Goal: Task Accomplishment & Management: Manage account settings

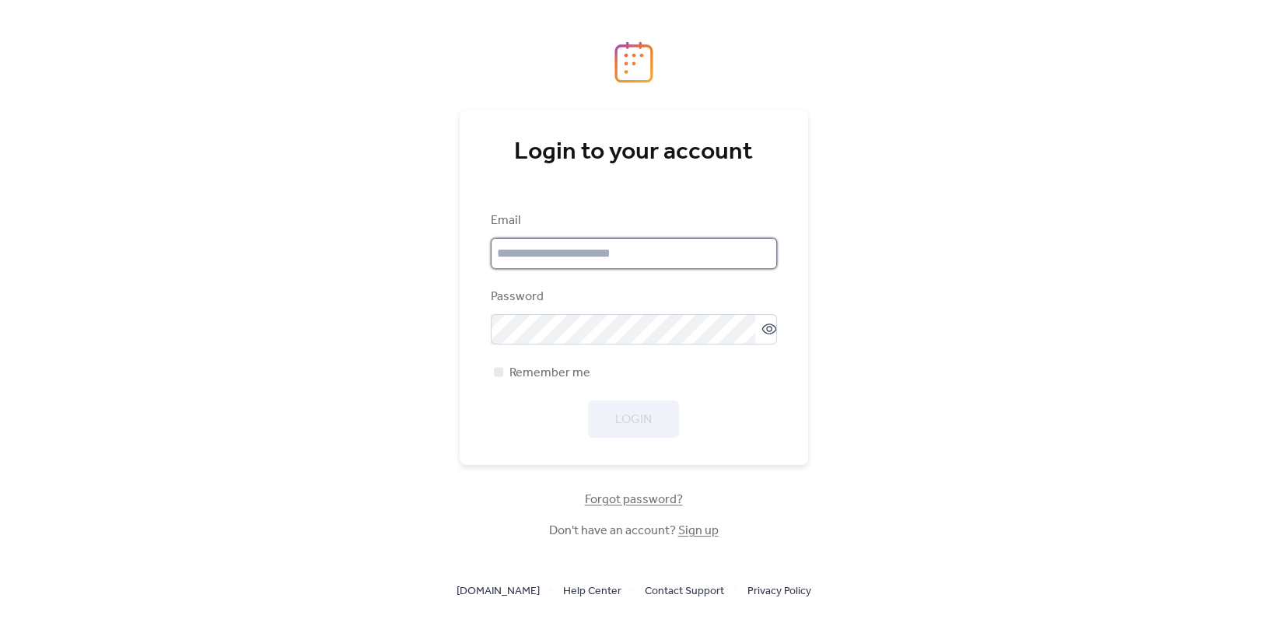
click at [620, 252] on input "email" at bounding box center [634, 253] width 286 height 31
type input "**********"
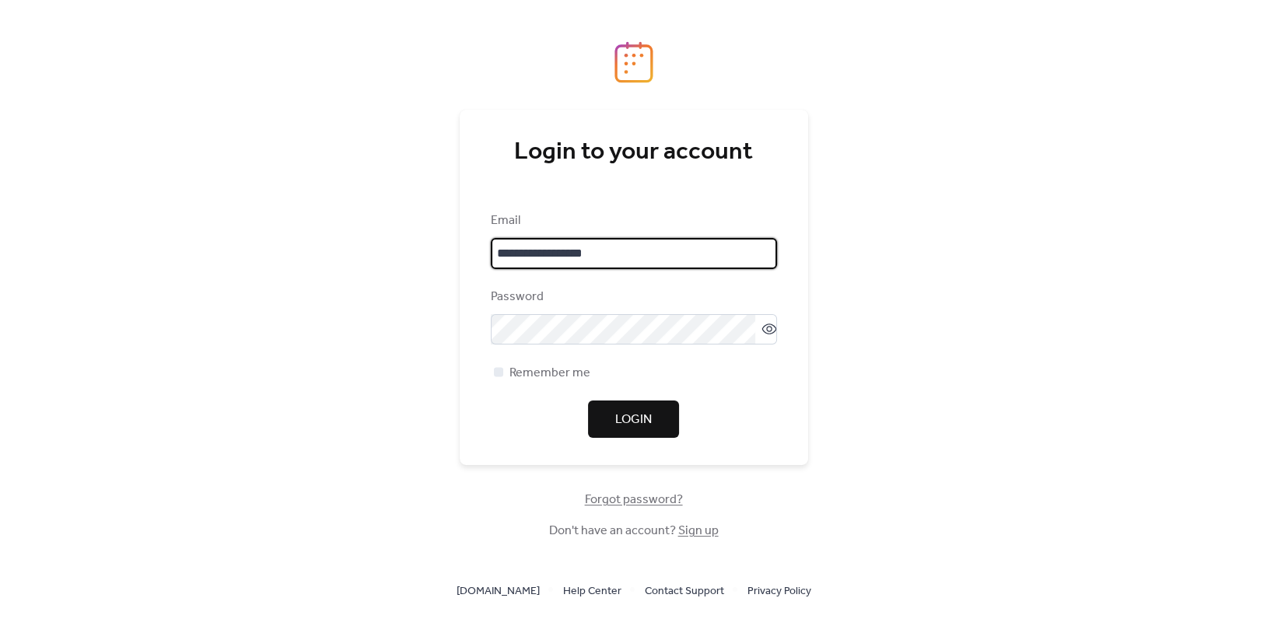
click at [658, 411] on button "Login" at bounding box center [633, 419] width 91 height 37
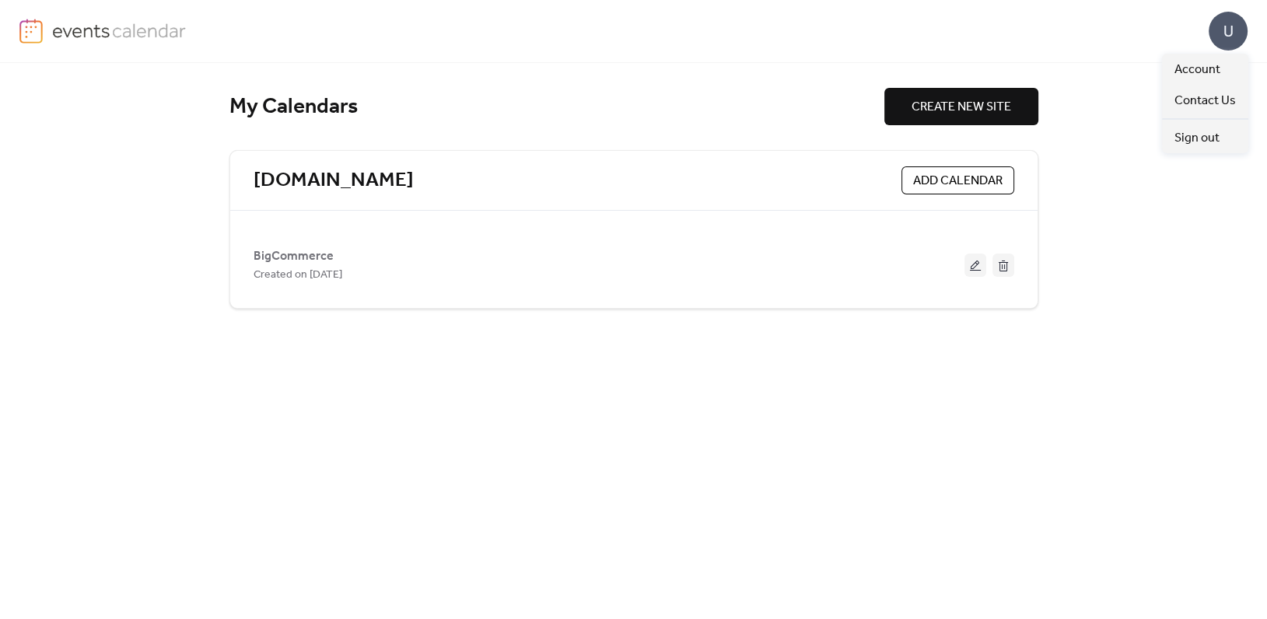
click at [1224, 40] on div "U" at bounding box center [1228, 31] width 39 height 39
click at [1208, 72] on span "Account" at bounding box center [1197, 70] width 46 height 19
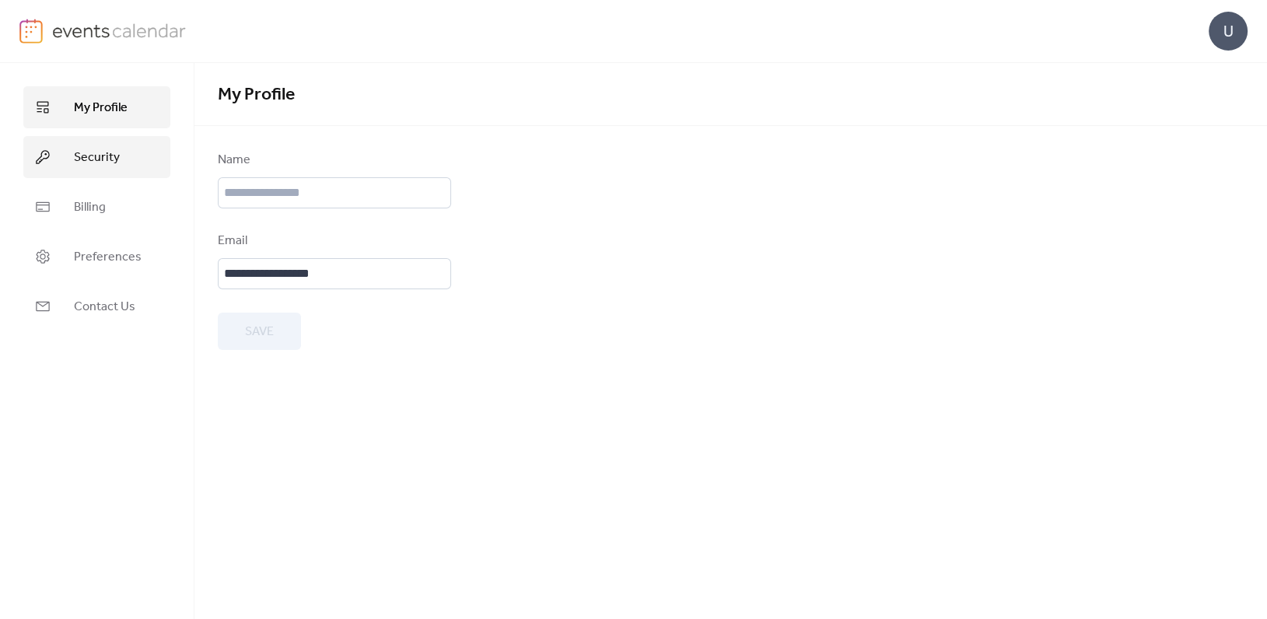
click at [99, 154] on span "Security" at bounding box center [97, 158] width 46 height 19
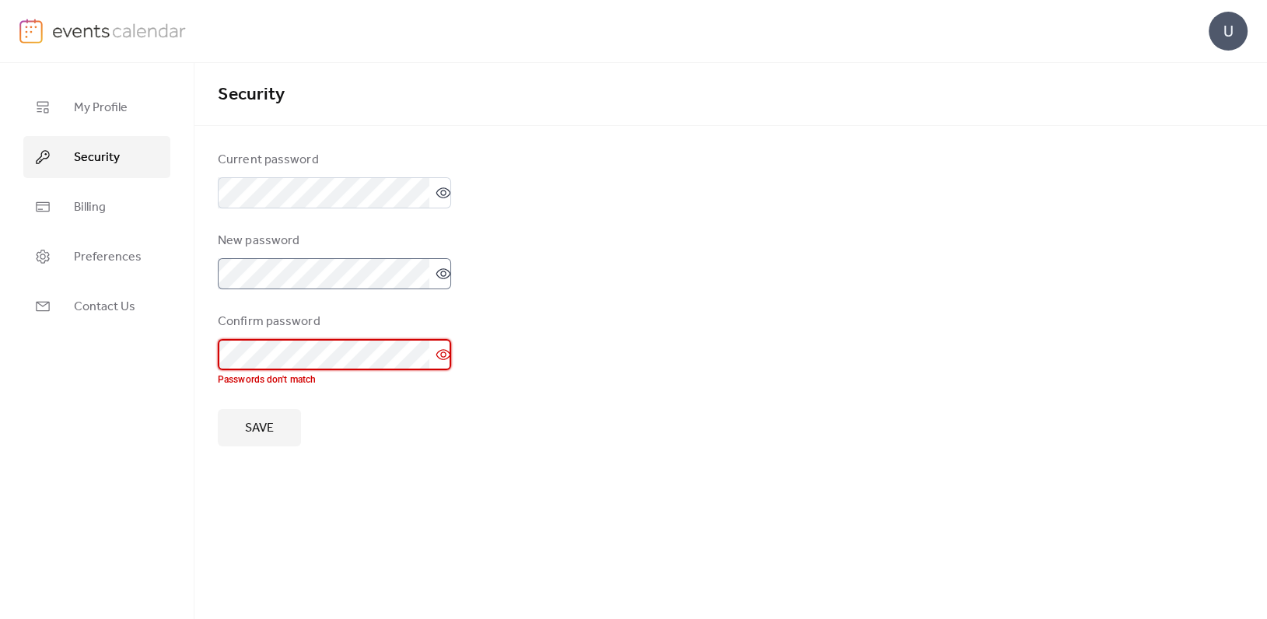
click at [435, 272] on icon at bounding box center [443, 274] width 16 height 16
click at [435, 348] on icon at bounding box center [443, 355] width 16 height 16
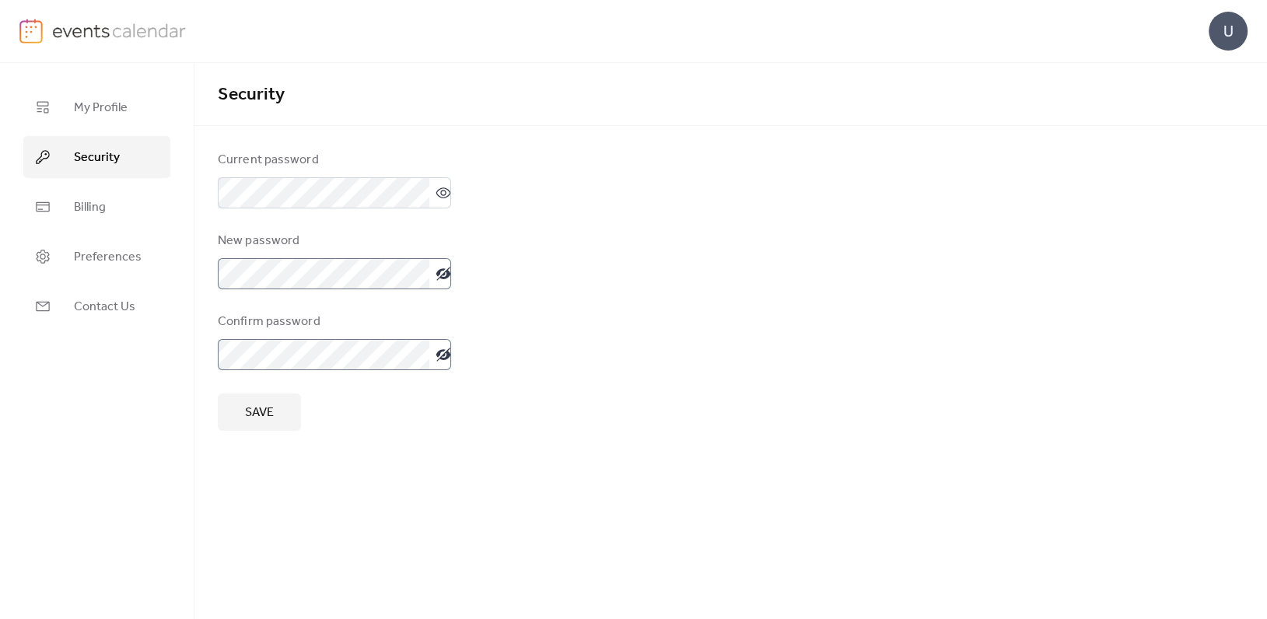
click at [267, 416] on span "Save" at bounding box center [259, 413] width 29 height 19
click at [266, 406] on span "Save" at bounding box center [259, 413] width 29 height 19
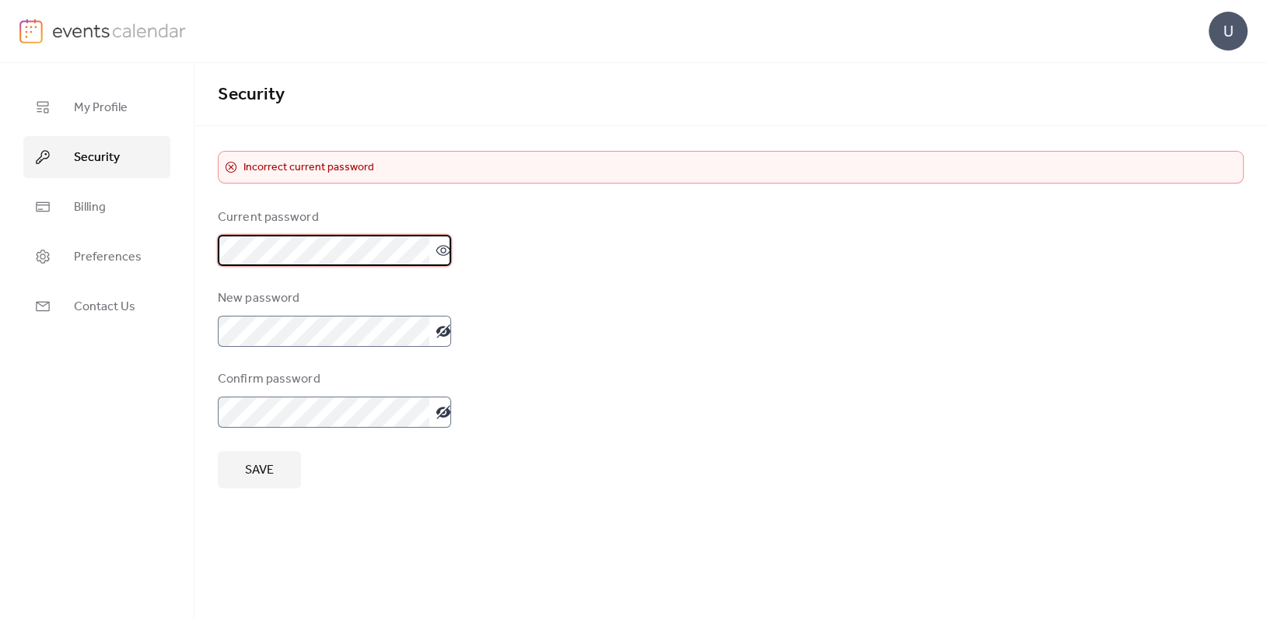
click at [213, 247] on div "​ Incorrect current password Current password New password Confirm password Save" at bounding box center [730, 320] width 1072 height 338
drag, startPoint x: 246, startPoint y: 456, endPoint x: 357, endPoint y: 455, distance: 111.2
click at [246, 456] on button "Save" at bounding box center [259, 469] width 83 height 37
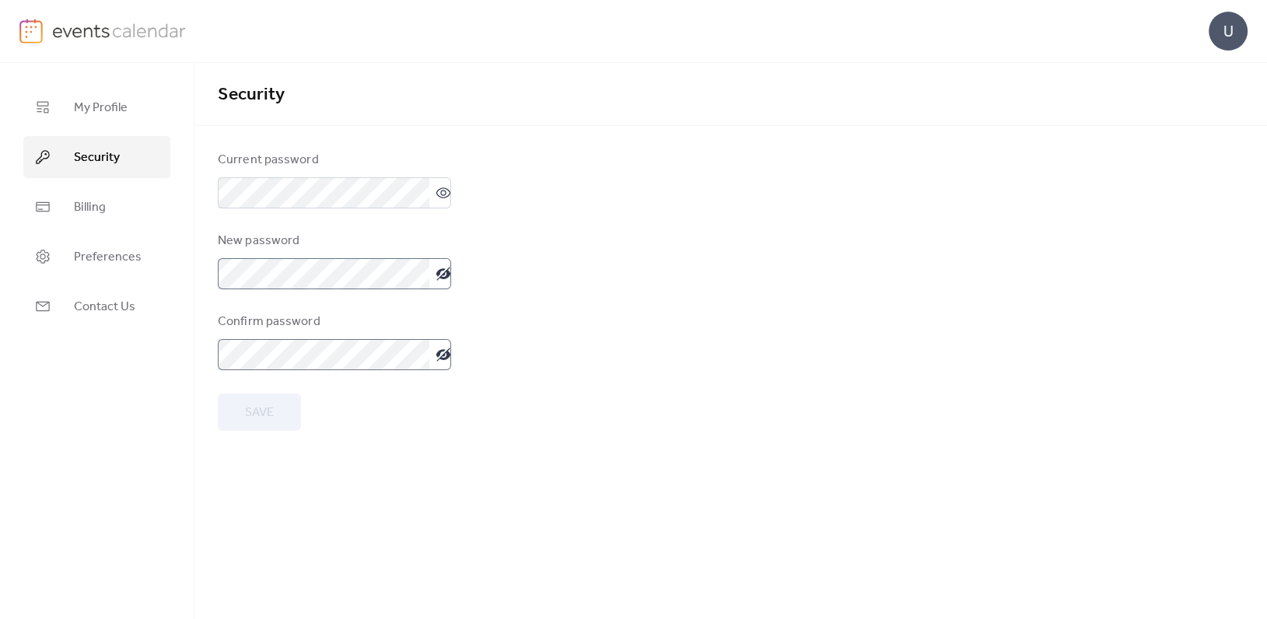
click at [1229, 30] on div "U" at bounding box center [1228, 31] width 39 height 39
click at [1198, 133] on span "Sign out" at bounding box center [1196, 138] width 45 height 19
